Goal: Task Accomplishment & Management: Complete application form

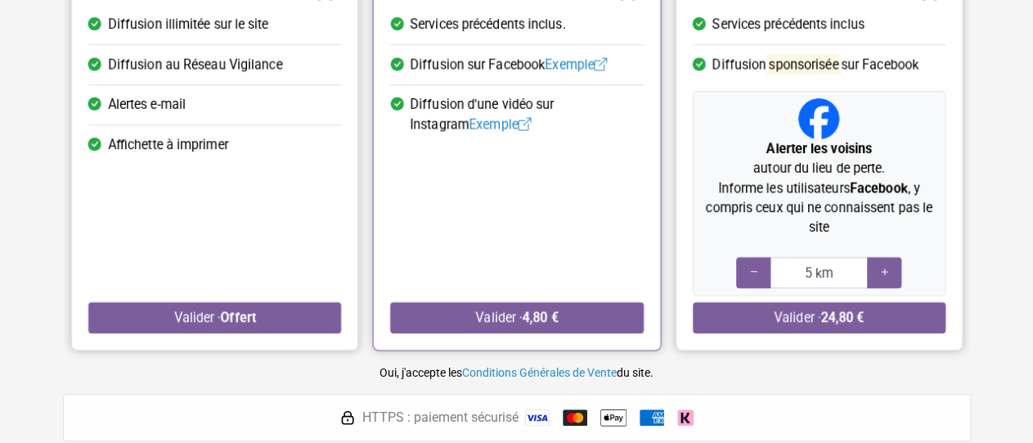
scroll to position [340, 0]
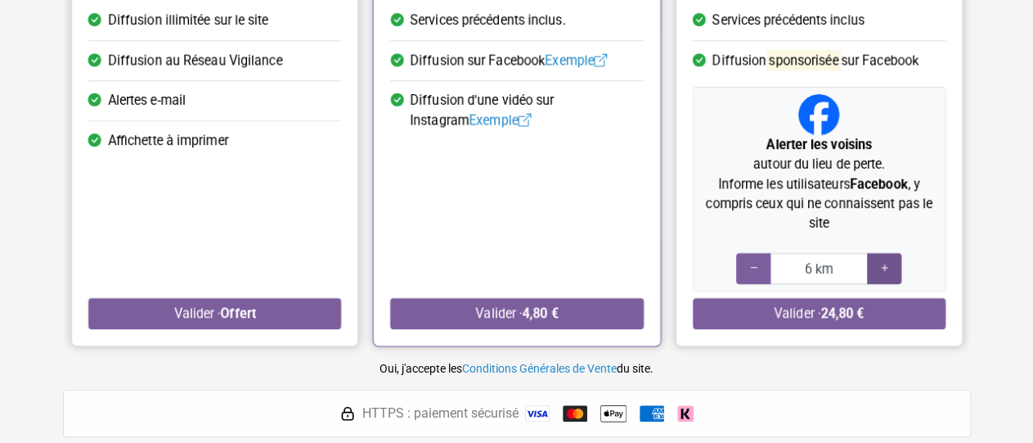
click at [880, 264] on icon at bounding box center [884, 268] width 13 height 16
click at [880, 263] on icon at bounding box center [884, 268] width 13 height 16
click at [752, 263] on icon at bounding box center [753, 268] width 13 height 16
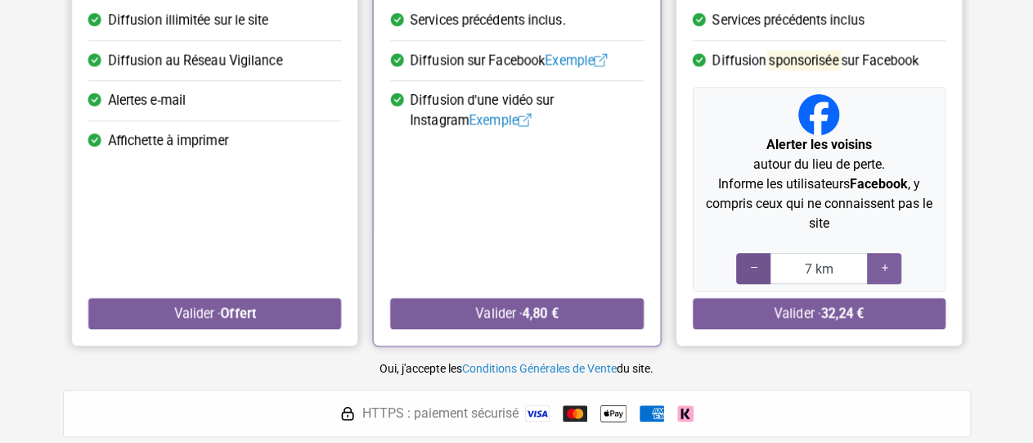
click at [752, 262] on icon at bounding box center [753, 268] width 13 height 16
type input "5 km"
click at [752, 262] on icon at bounding box center [753, 268] width 13 height 16
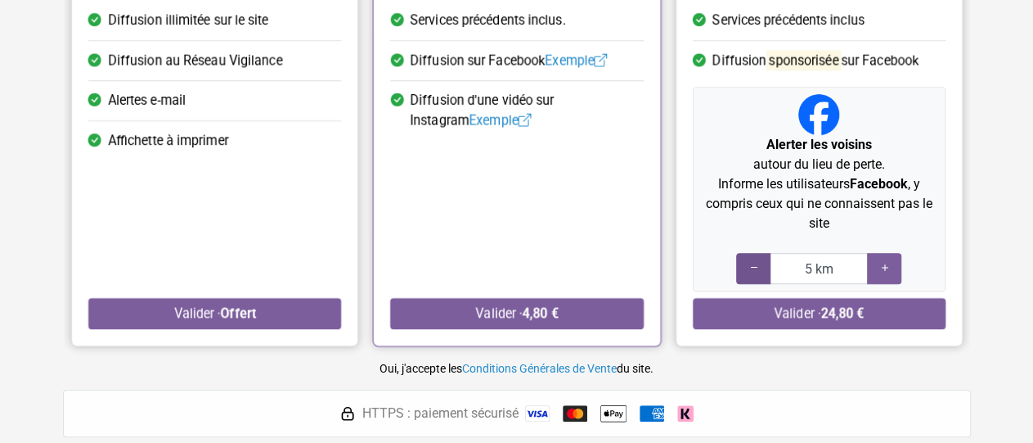
click at [750, 261] on icon at bounding box center [753, 268] width 13 height 16
click at [751, 263] on icon at bounding box center [753, 268] width 13 height 16
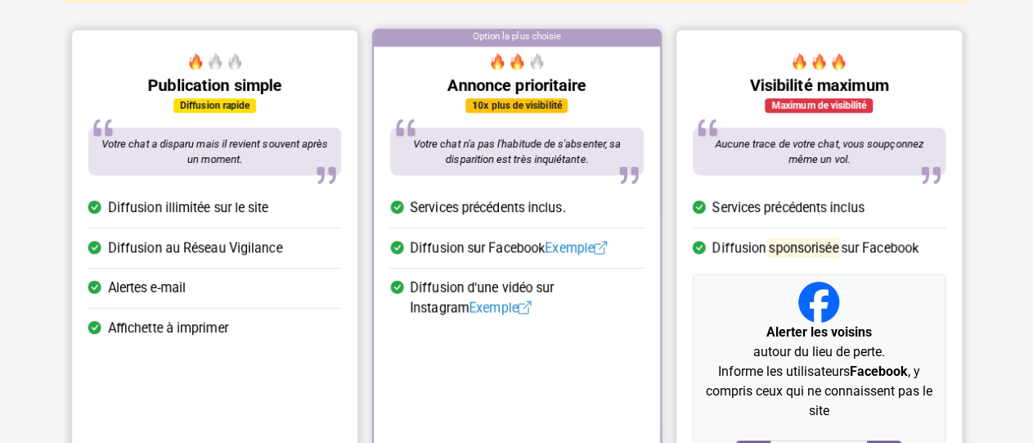
scroll to position [255, 0]
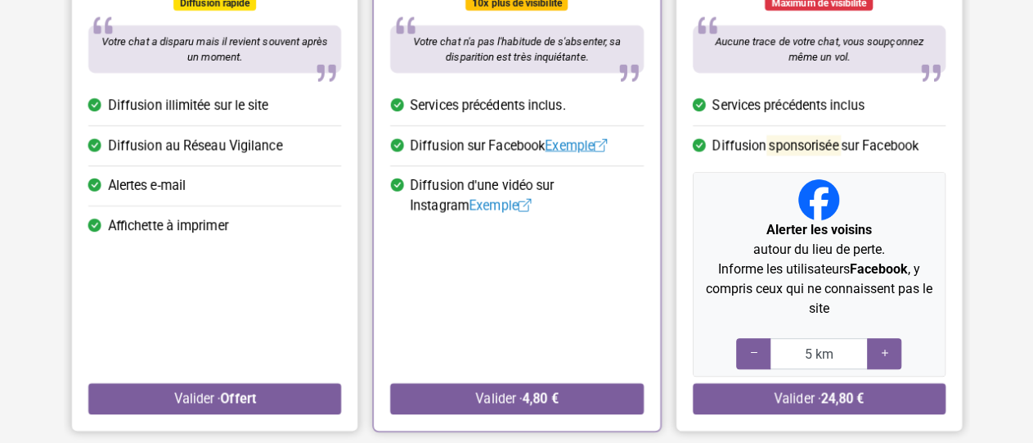
click at [579, 138] on link "Exemple" at bounding box center [576, 145] width 62 height 16
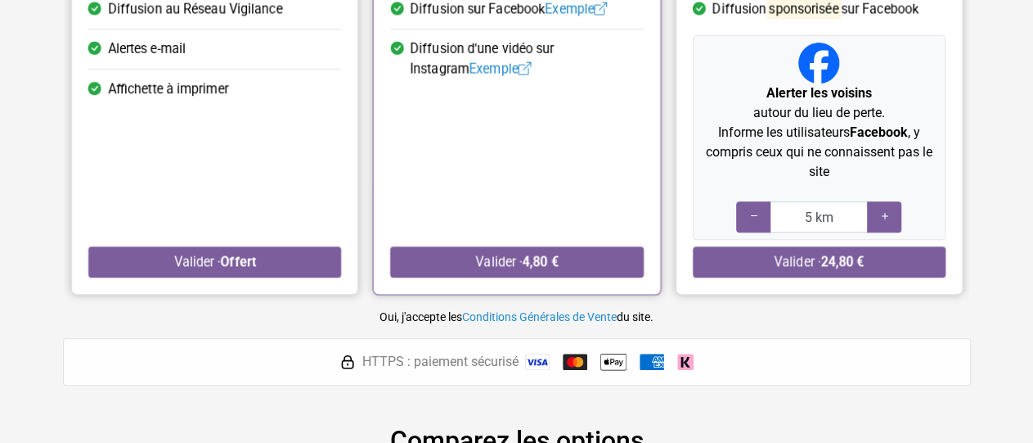
scroll to position [426, 0]
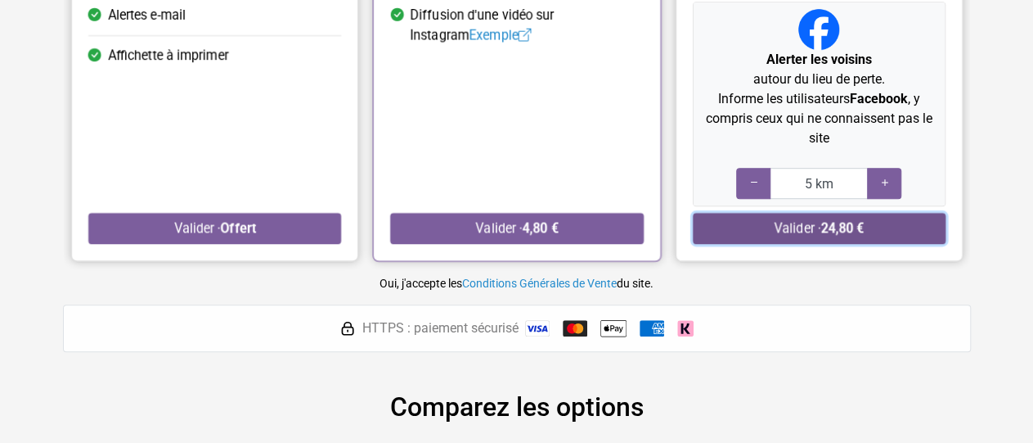
click at [831, 223] on strong "24,80 €" at bounding box center [842, 228] width 43 height 16
